Goal: Transaction & Acquisition: Purchase product/service

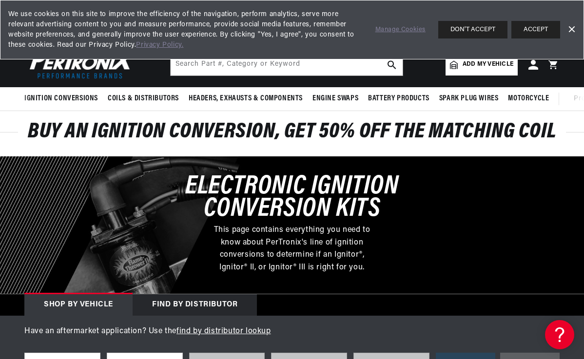
click at [575, 30] on link "Dismiss Banner" at bounding box center [571, 29] width 15 height 15
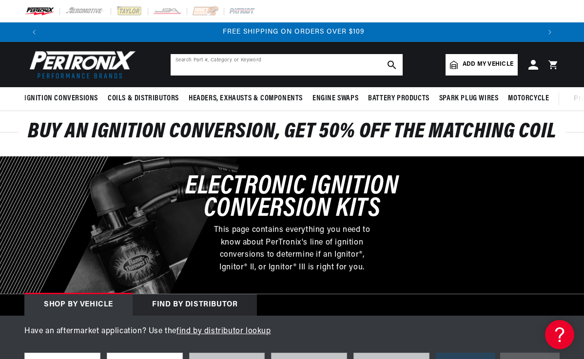
scroll to position [0, 993]
click at [263, 69] on input "text" at bounding box center [287, 64] width 232 height 21
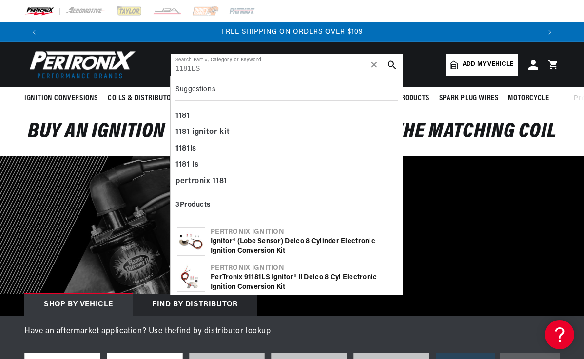
type input "1181LS"
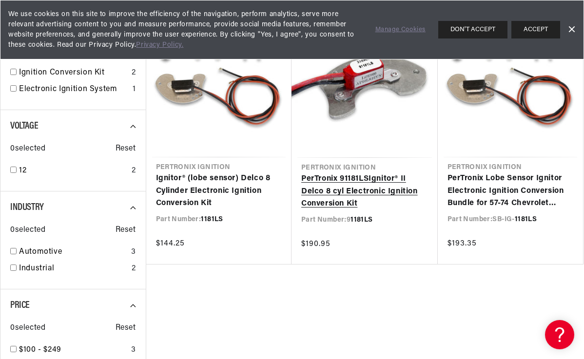
scroll to position [187, 0]
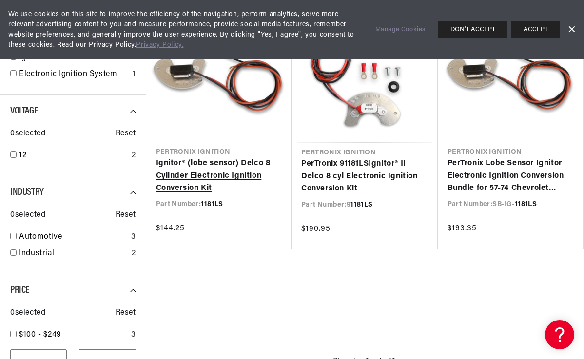
click at [196, 181] on link "Ignitor® (lobe sensor) Delco 8 Cylinder Electronic Ignition Conversion Kit" at bounding box center [219, 176] width 126 height 38
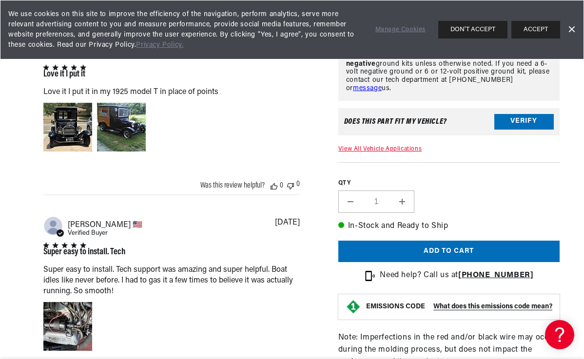
scroll to position [753, 0]
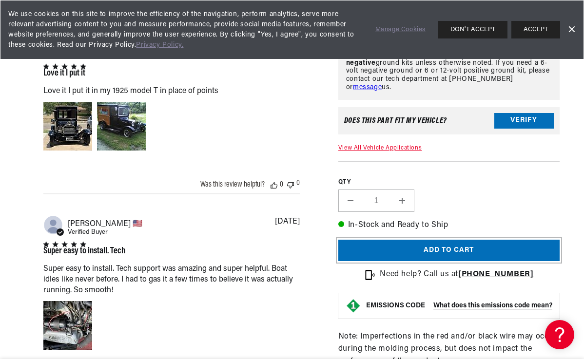
click at [465, 261] on button "Add to cart" at bounding box center [448, 250] width 221 height 22
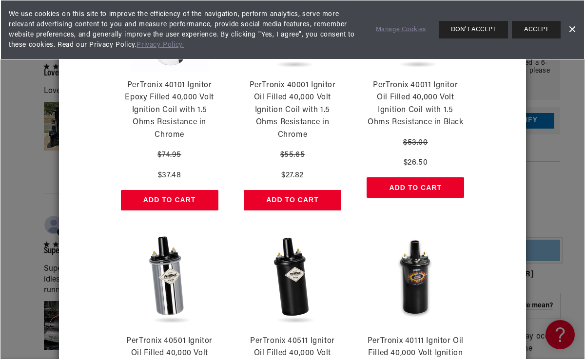
scroll to position [123, 0]
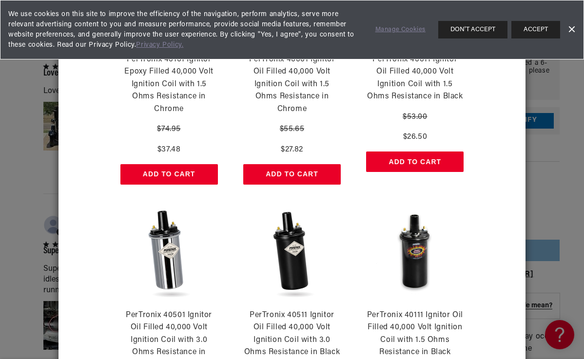
click at [419, 160] on button "Add to Cart" at bounding box center [415, 162] width 98 height 20
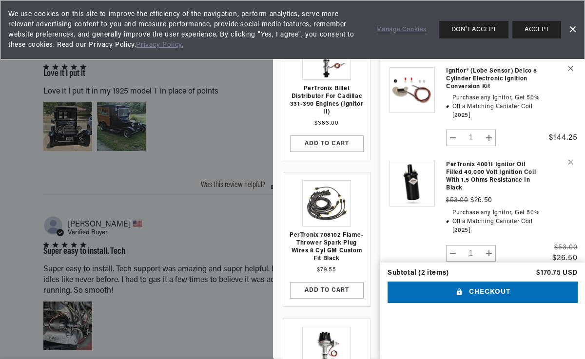
scroll to position [0, 0]
click at [481, 304] on button "Checkout" at bounding box center [483, 293] width 190 height 22
